Goal: Task Accomplishment & Management: Use online tool/utility

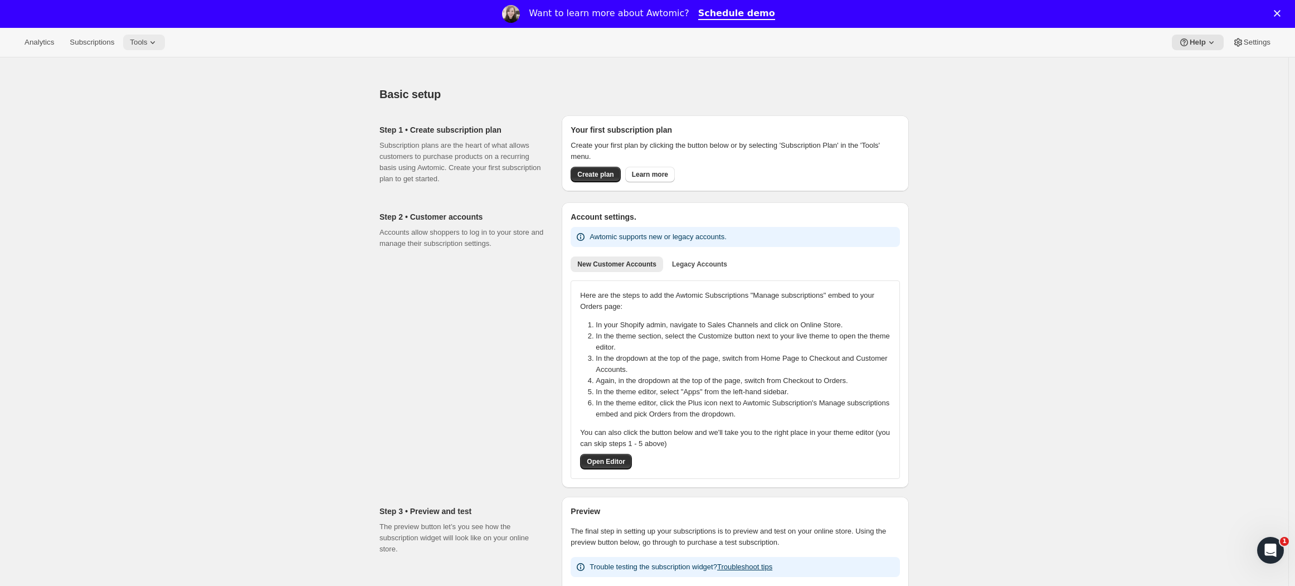
click at [147, 38] on span "Tools" at bounding box center [138, 42] width 17 height 9
click at [158, 118] on span "Moments" at bounding box center [156, 122] width 99 height 11
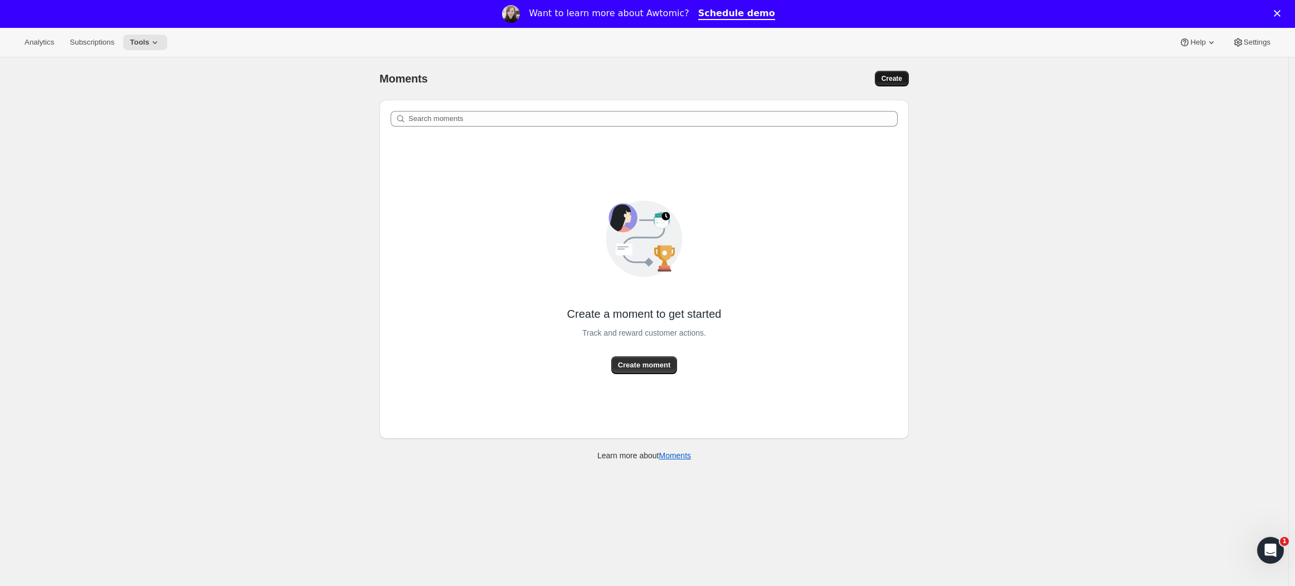
click at [889, 83] on button "Create" at bounding box center [892, 79] width 34 height 16
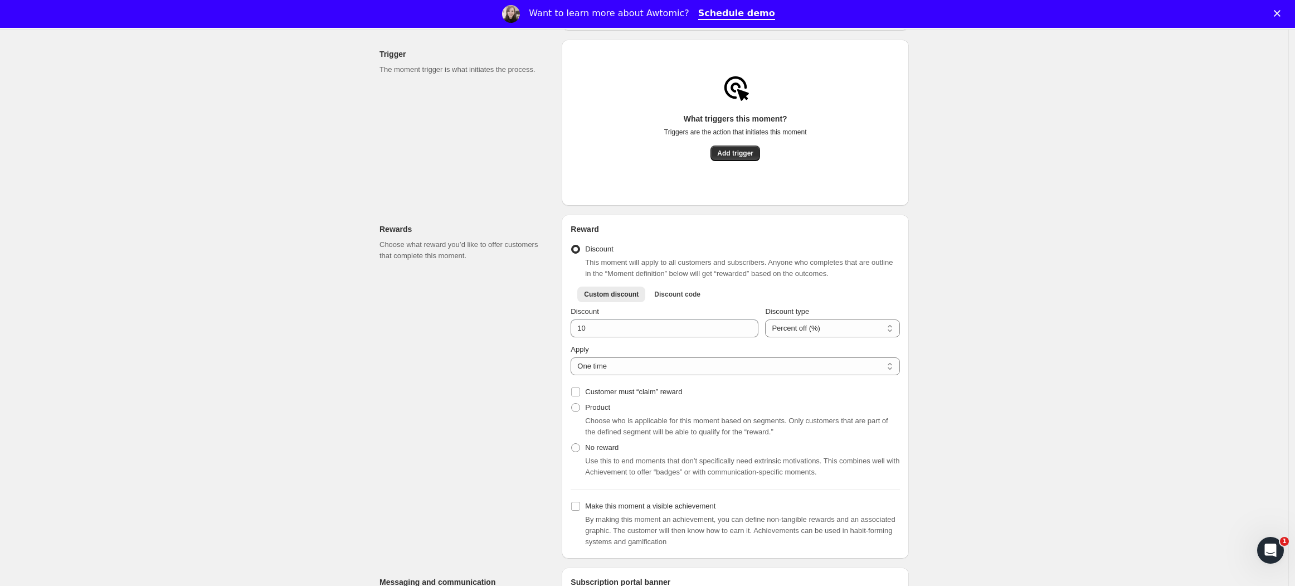
scroll to position [310, 0]
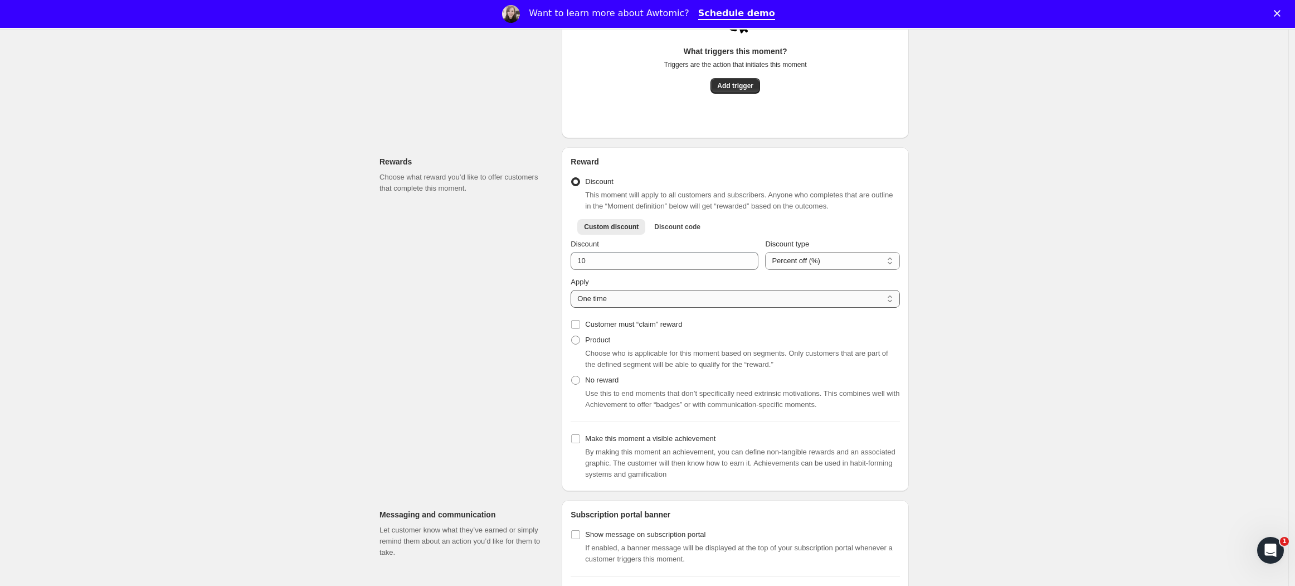
click at [780, 299] on select "One time Specify instances... Indefinetely" at bounding box center [735, 299] width 329 height 18
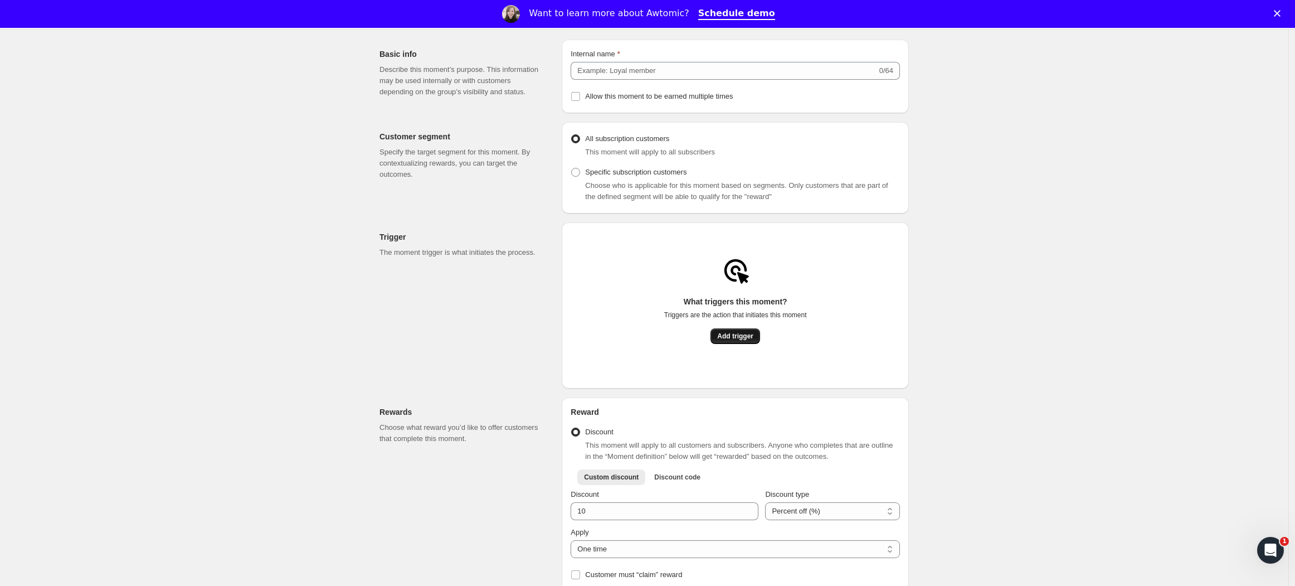
click at [742, 344] on button "Add trigger" at bounding box center [736, 336] width 50 height 16
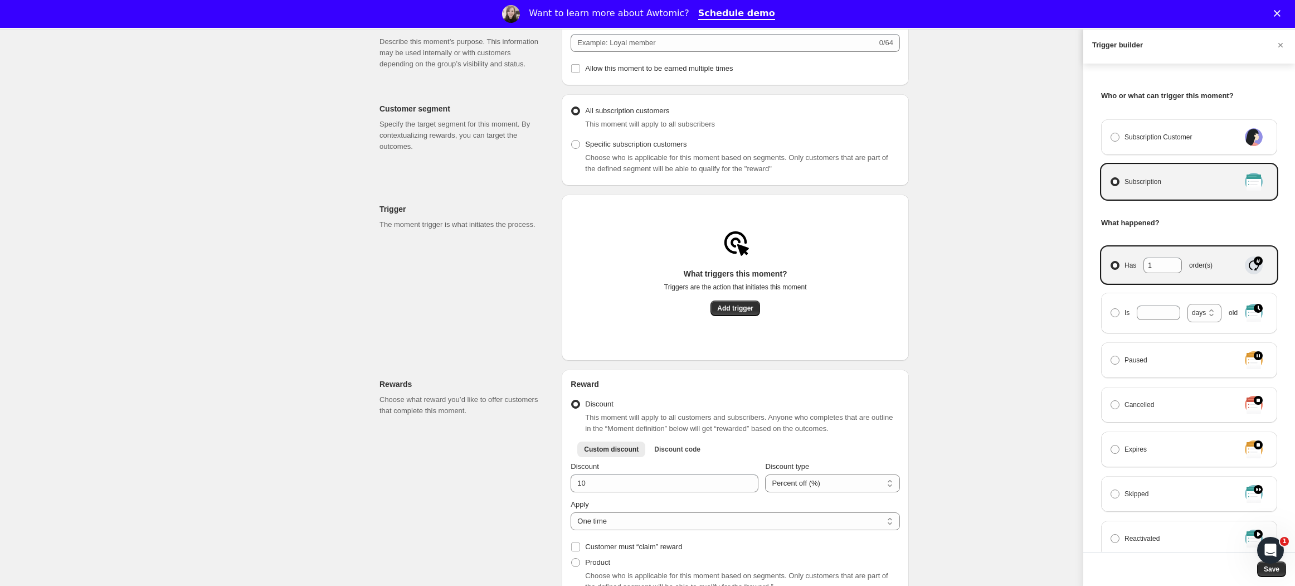
scroll to position [0, 0]
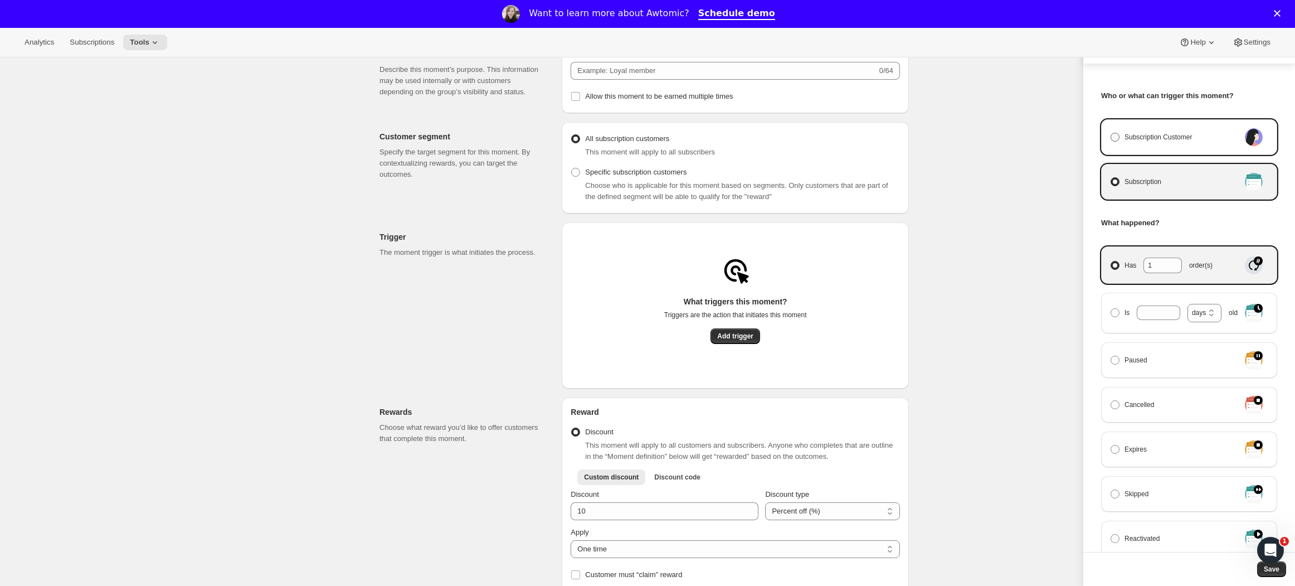
click at [1125, 131] on label "Subscription Customer" at bounding box center [1175, 137] width 130 height 16
click at [1111, 133] on input "Subscription Customer" at bounding box center [1111, 133] width 1 height 1
radio input "true"
select select "days"
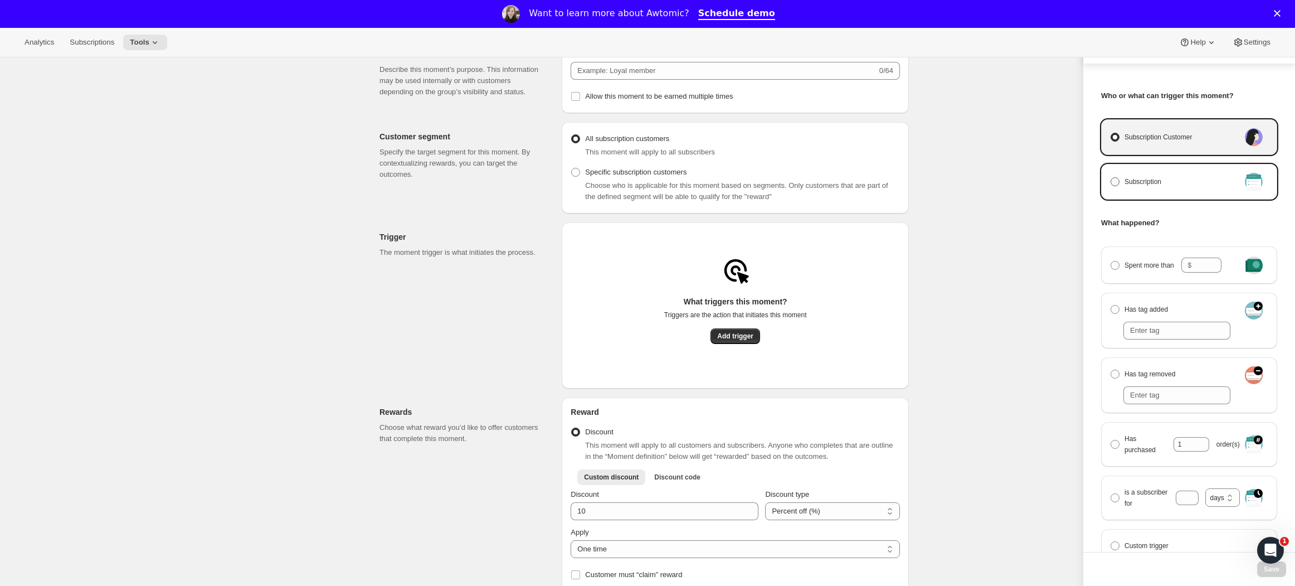
click at [1139, 188] on label "Subscription" at bounding box center [1175, 182] width 130 height 16
click at [1111, 178] on input "Subscription" at bounding box center [1111, 177] width 1 height 1
radio input "true"
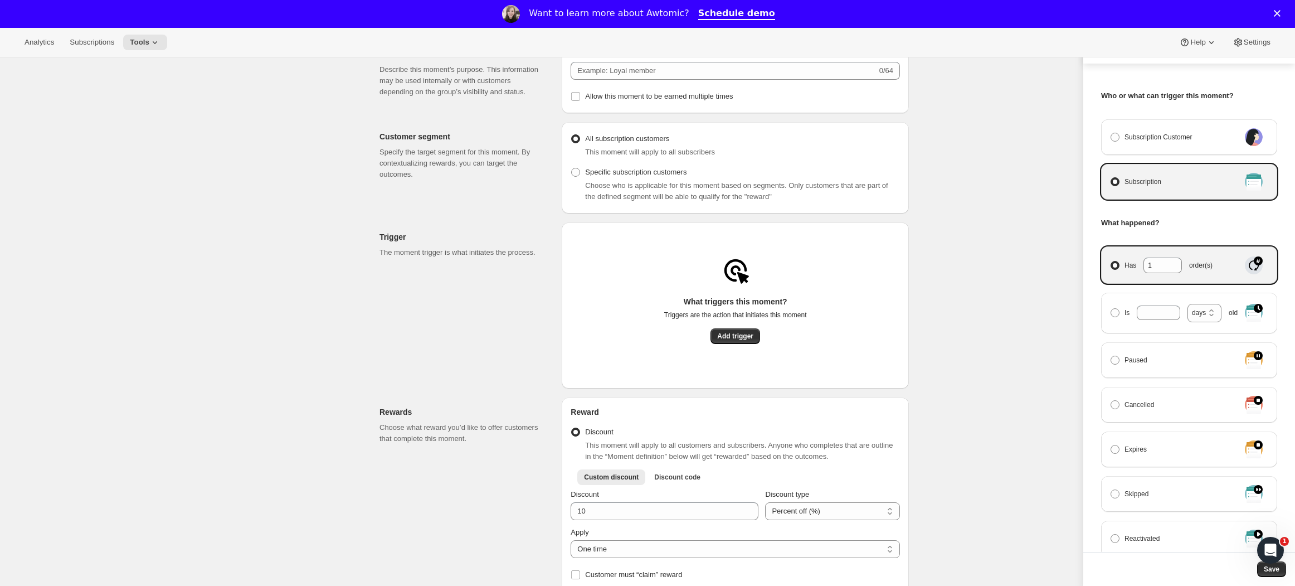
drag, startPoint x: 813, startPoint y: 200, endPoint x: 805, endPoint y: 193, distance: 10.6
click at [813, 200] on div at bounding box center [647, 293] width 1295 height 586
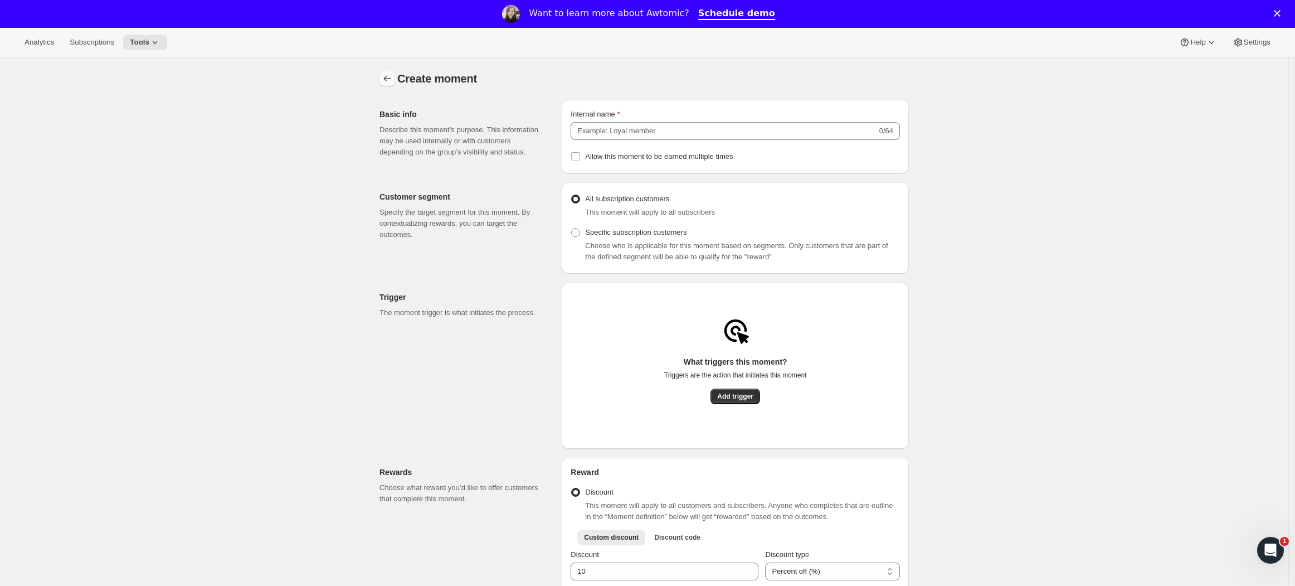
click at [392, 74] on icon "Create moment" at bounding box center [387, 78] width 11 height 11
